Goal: Information Seeking & Learning: Learn about a topic

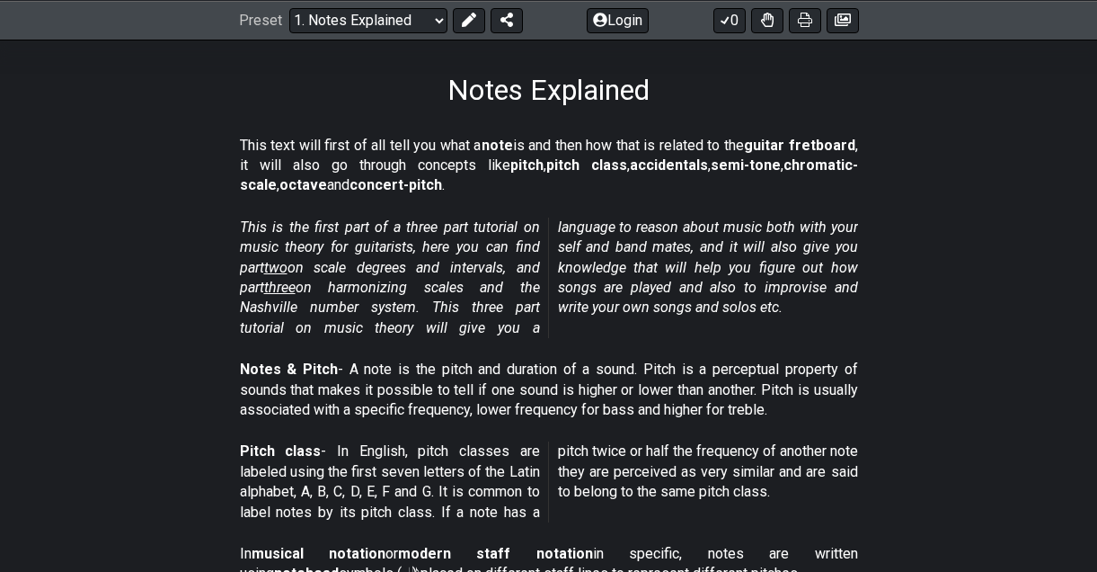
scroll to position [116, 0]
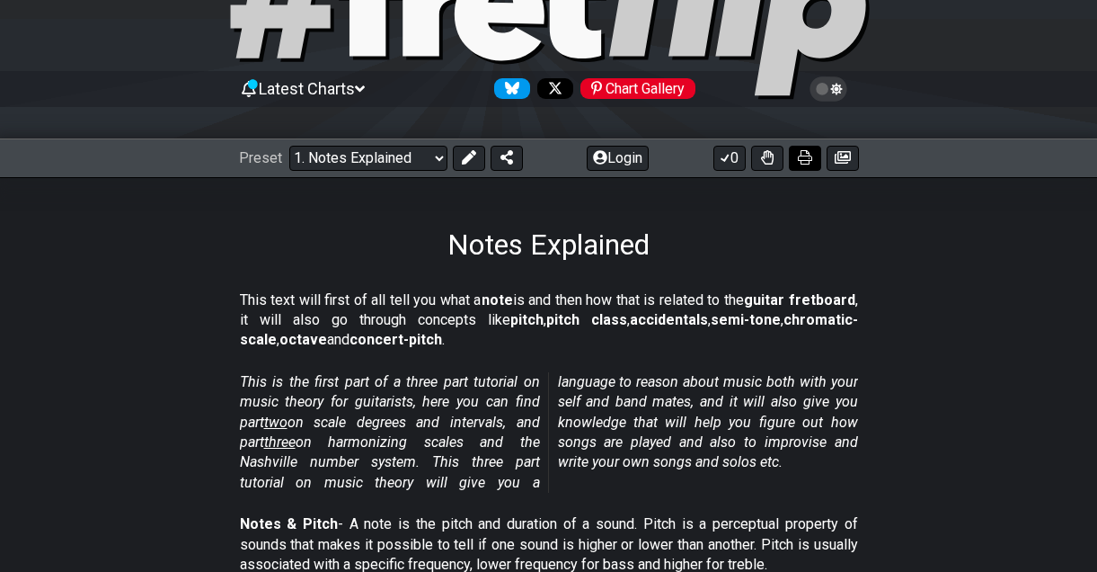
click at [807, 158] on icon at bounding box center [805, 157] width 14 height 14
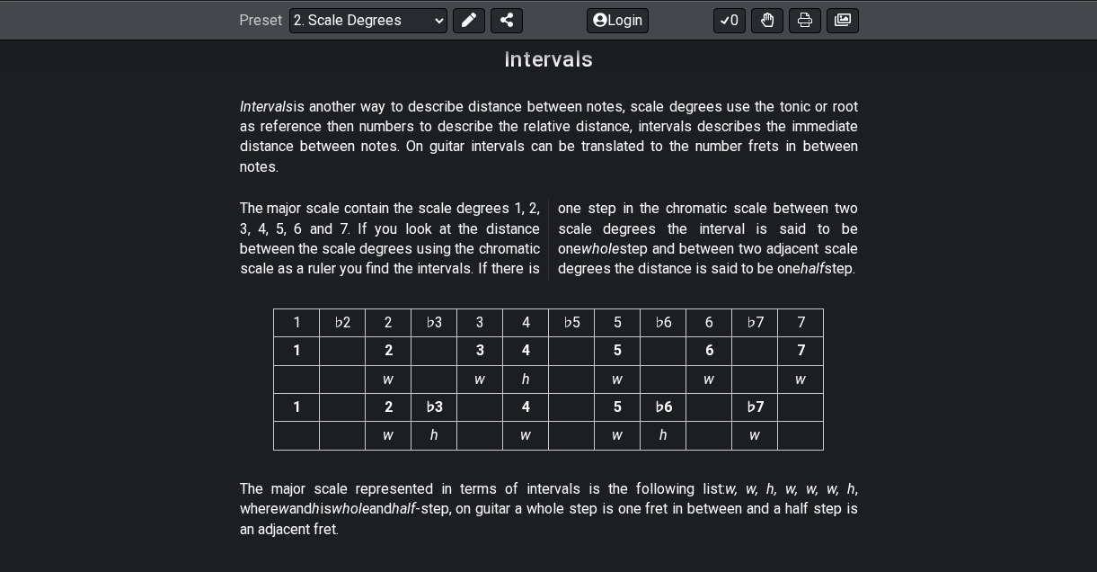
scroll to position [4786, 0]
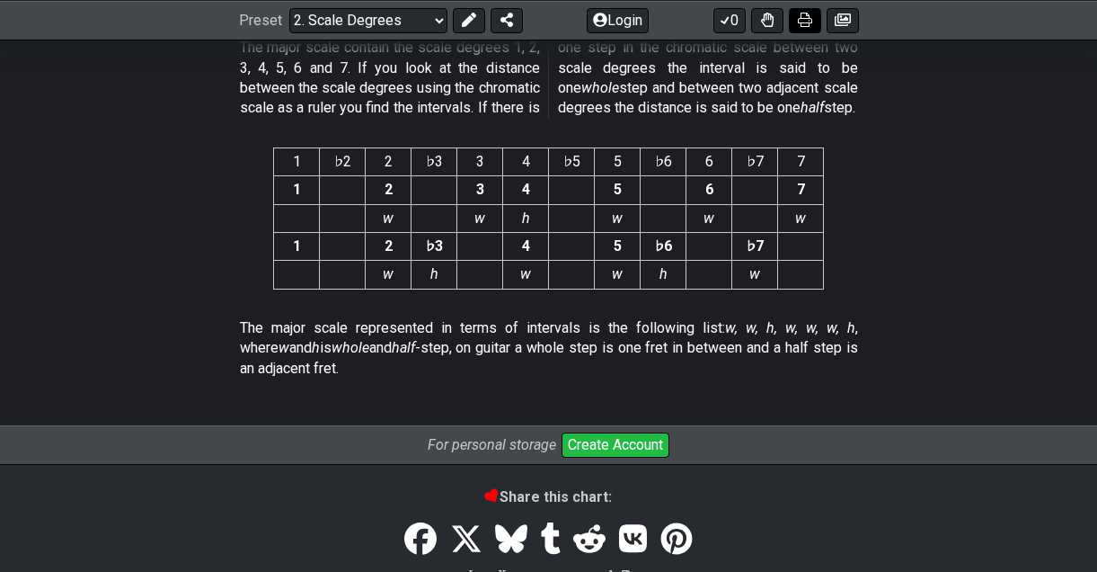
click at [806, 16] on icon at bounding box center [805, 20] width 14 height 14
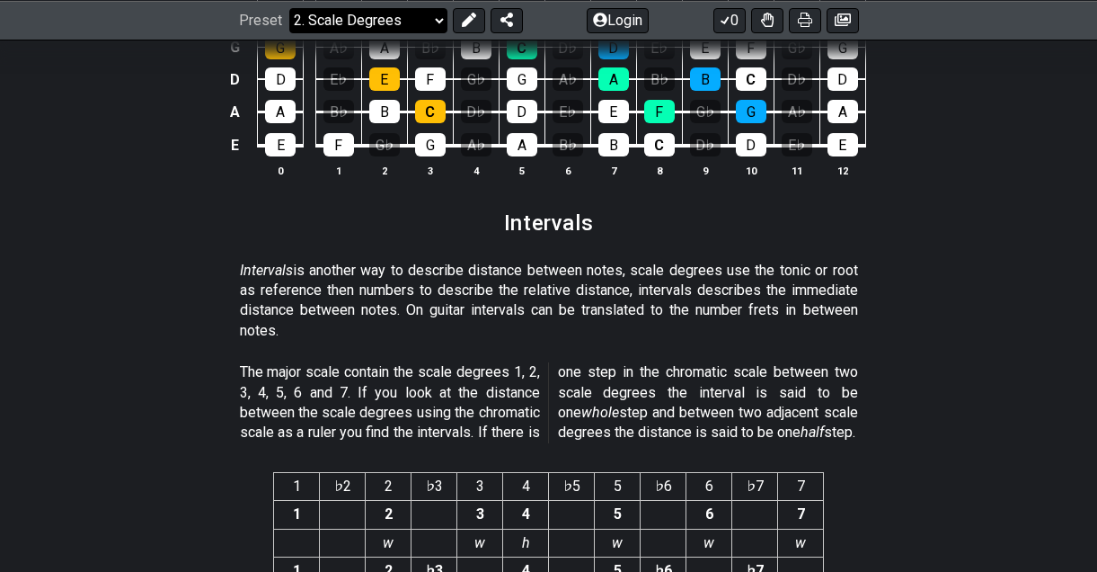
select select "/musical-notes-explained"
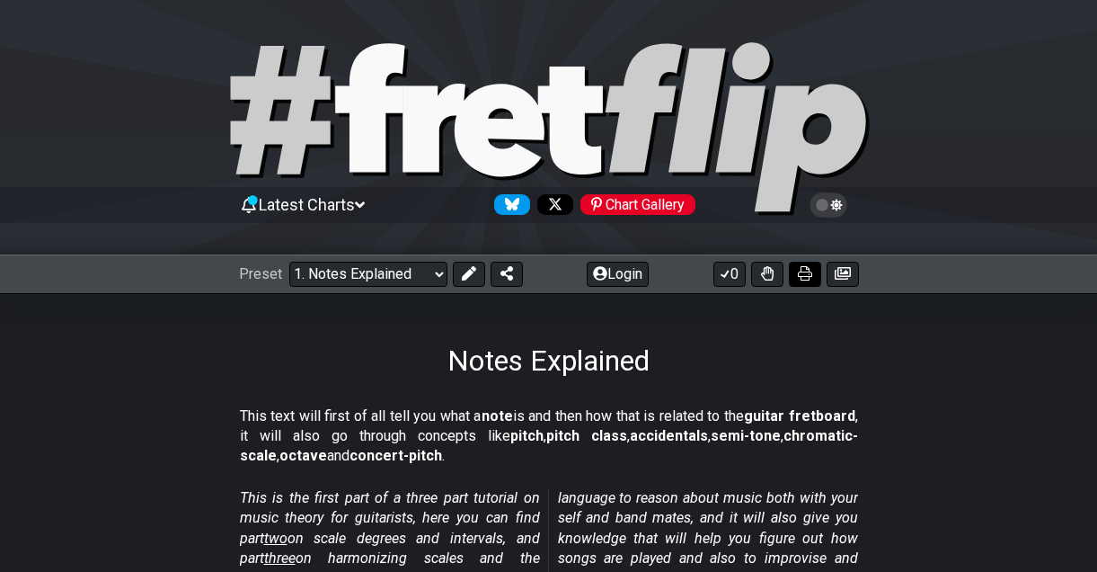
click at [810, 271] on icon at bounding box center [805, 273] width 14 height 14
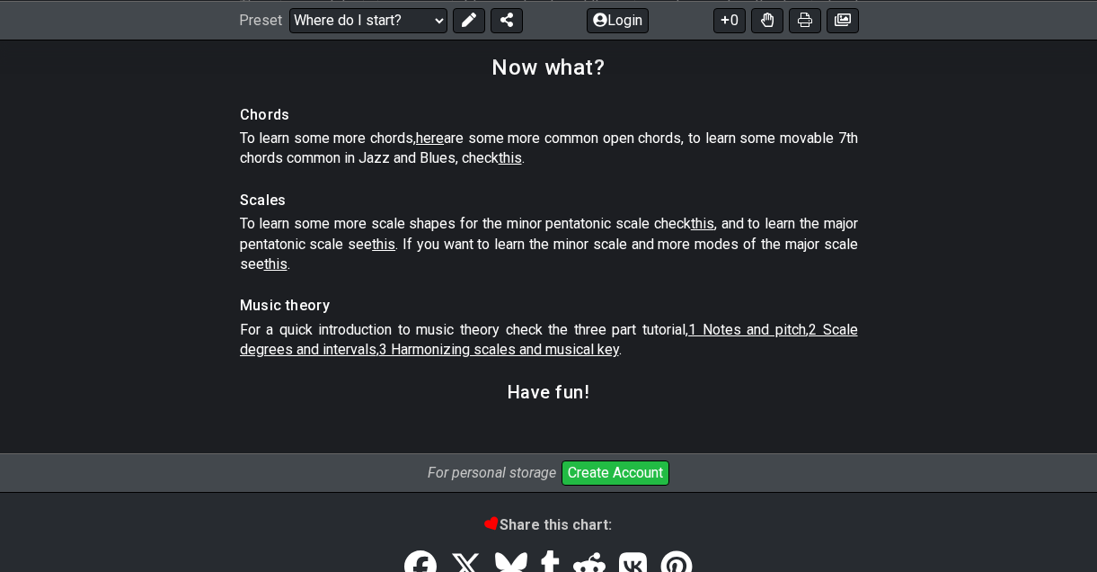
scroll to position [2720, 0]
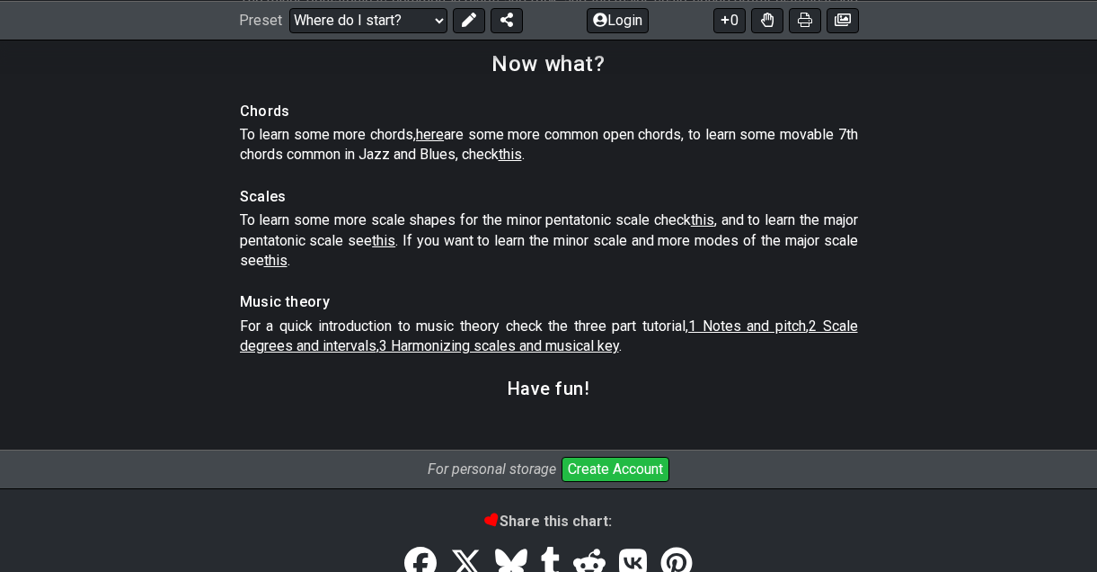
click at [734, 334] on span "1 Notes and pitch" at bounding box center [747, 325] width 118 height 17
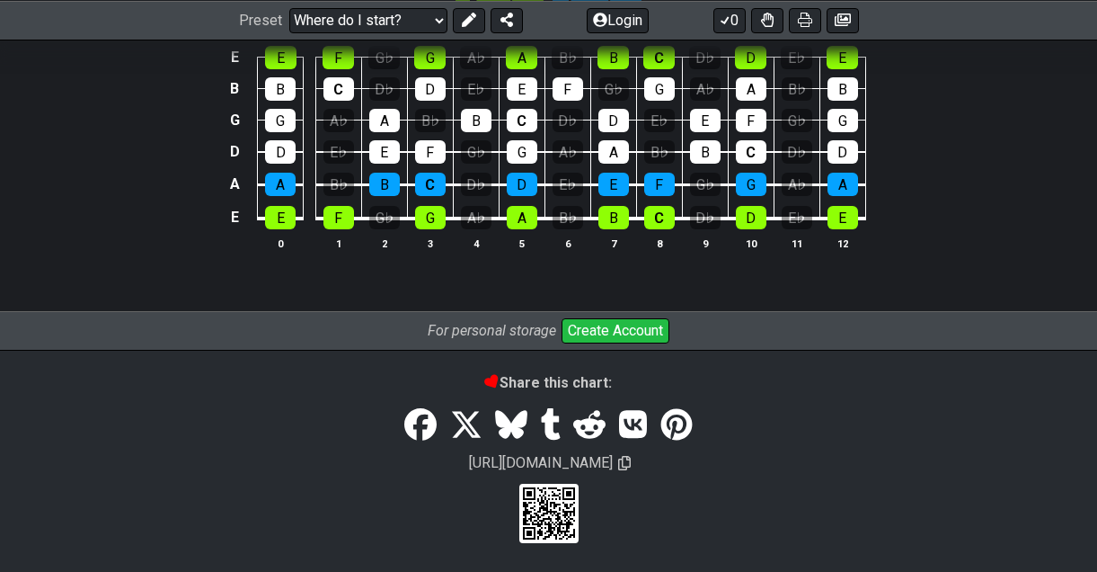
select select "/musical-notes-explained"
